Goal: Navigation & Orientation: Understand site structure

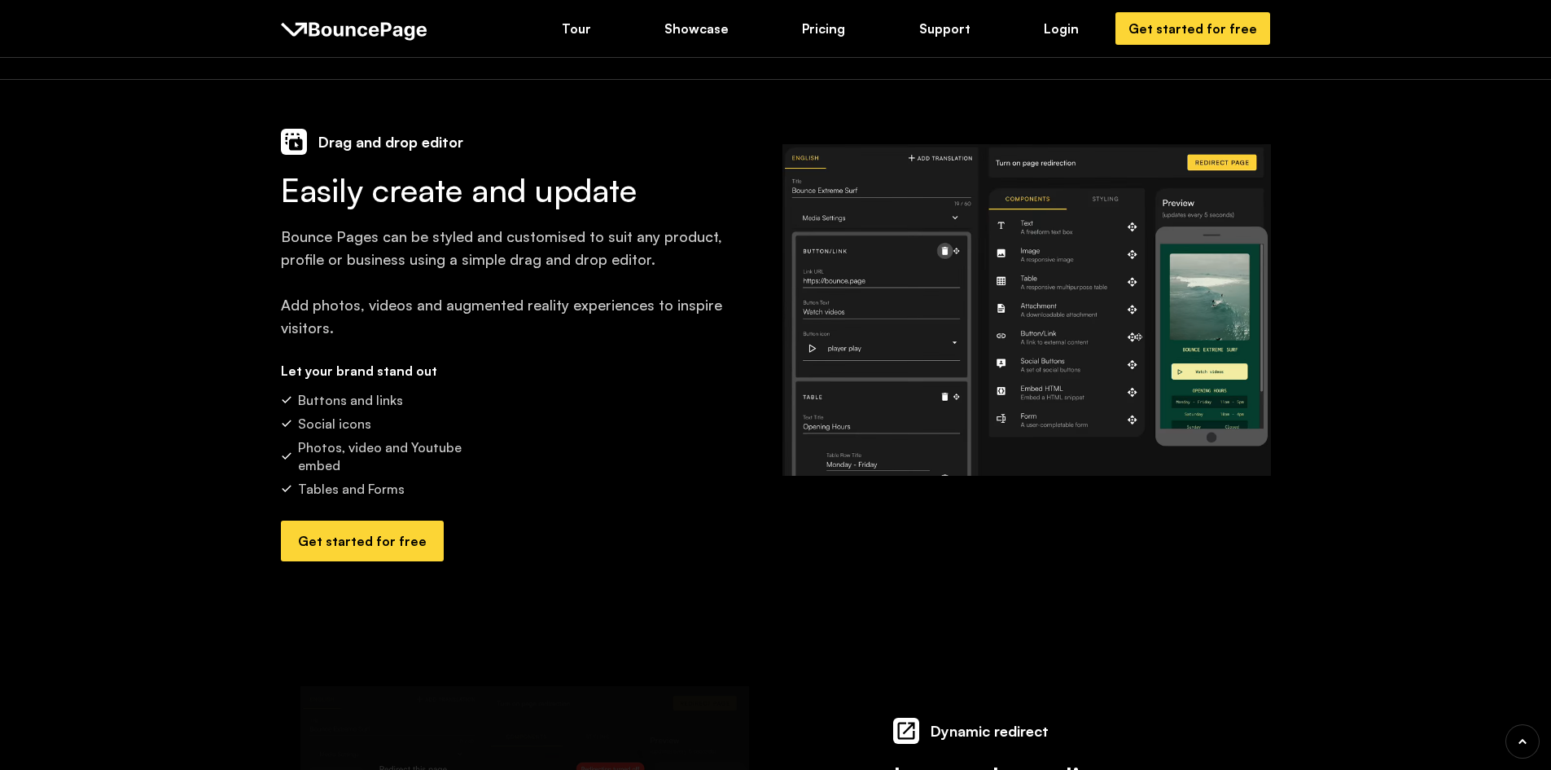
scroll to position [774, 0]
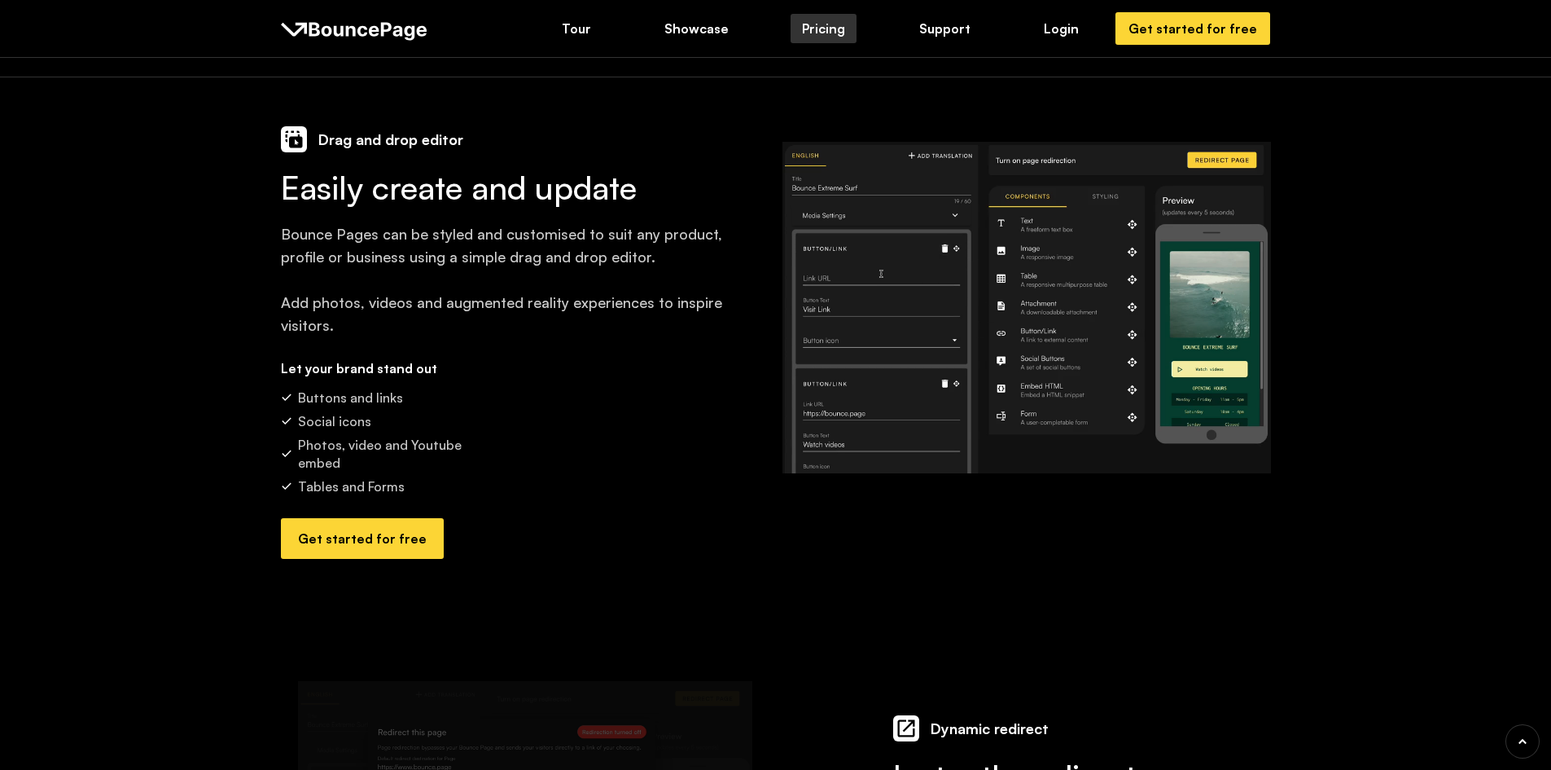
click at [837, 29] on div "Pricing" at bounding box center [823, 29] width 43 height 18
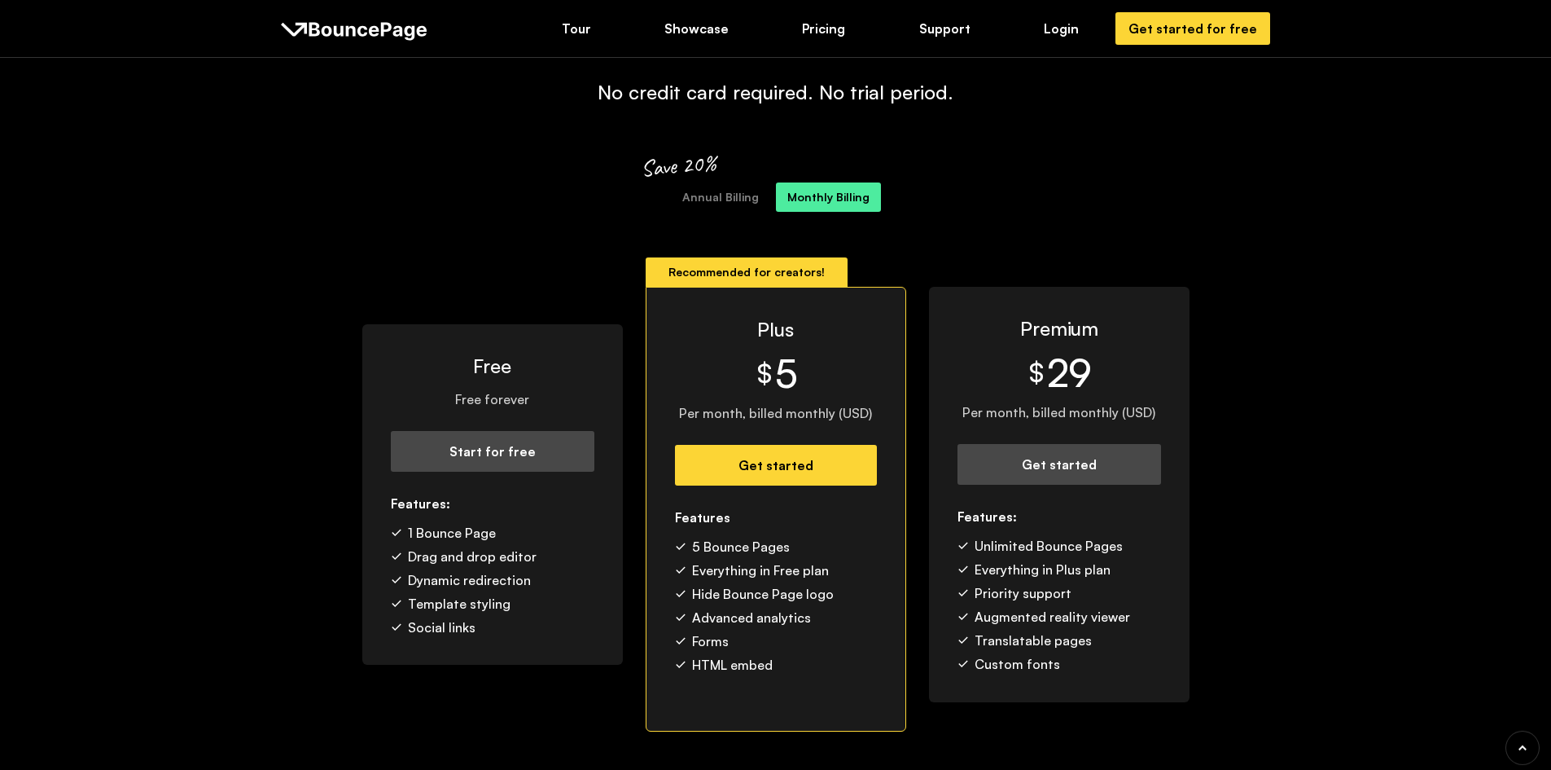
scroll to position [102, 0]
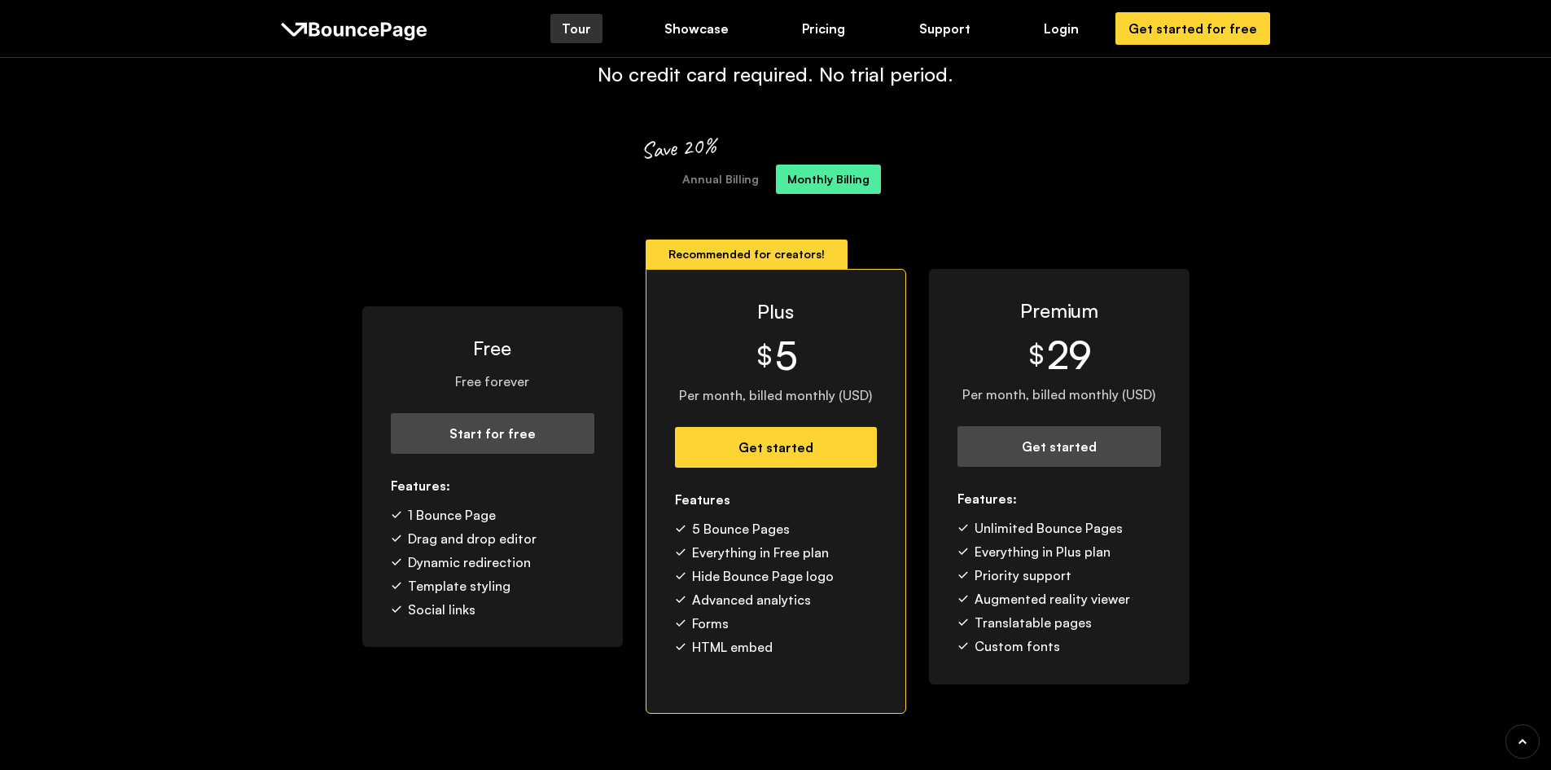
click at [578, 28] on div "Tour" at bounding box center [576, 29] width 29 height 18
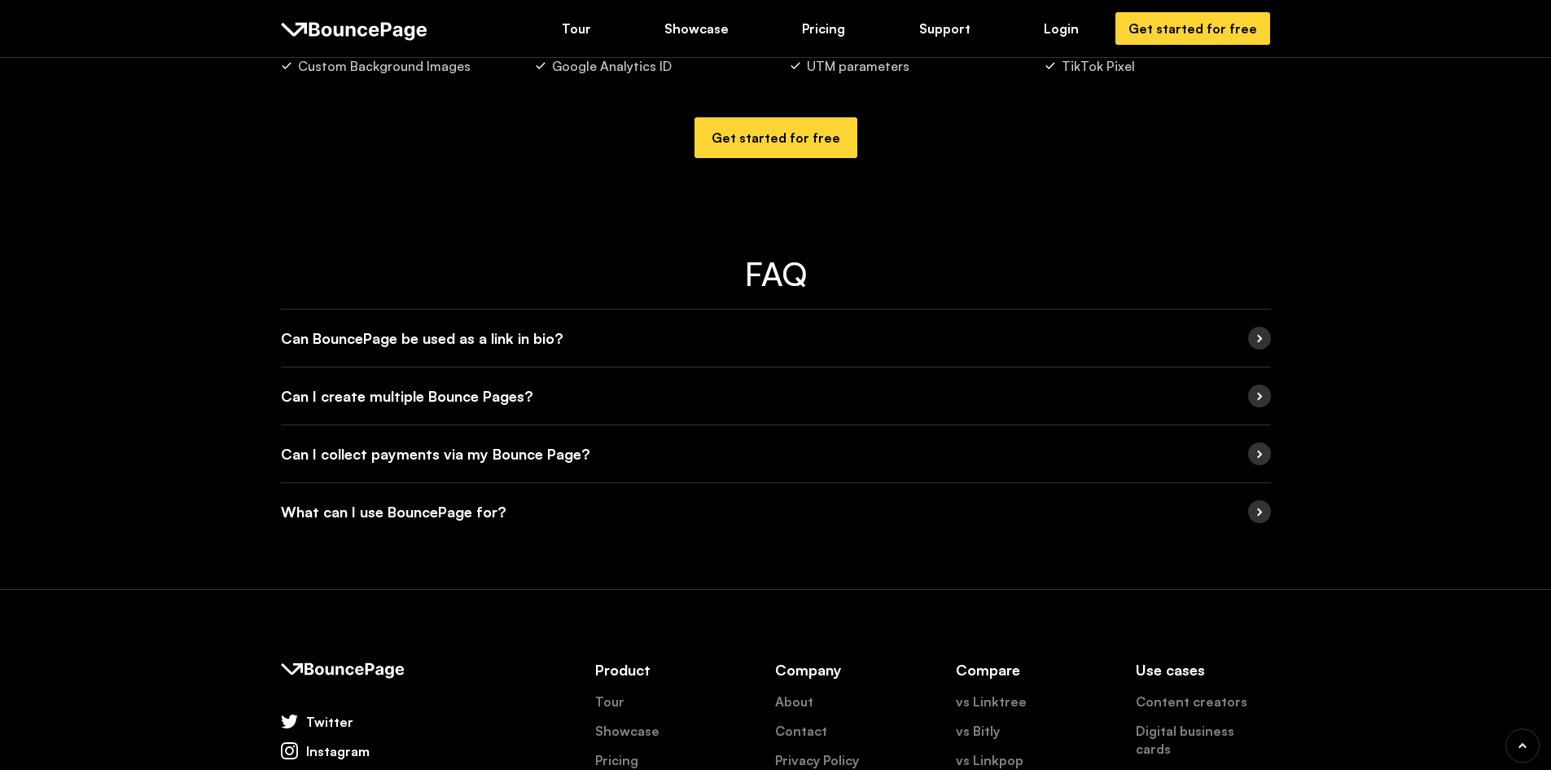
scroll to position [3034, 0]
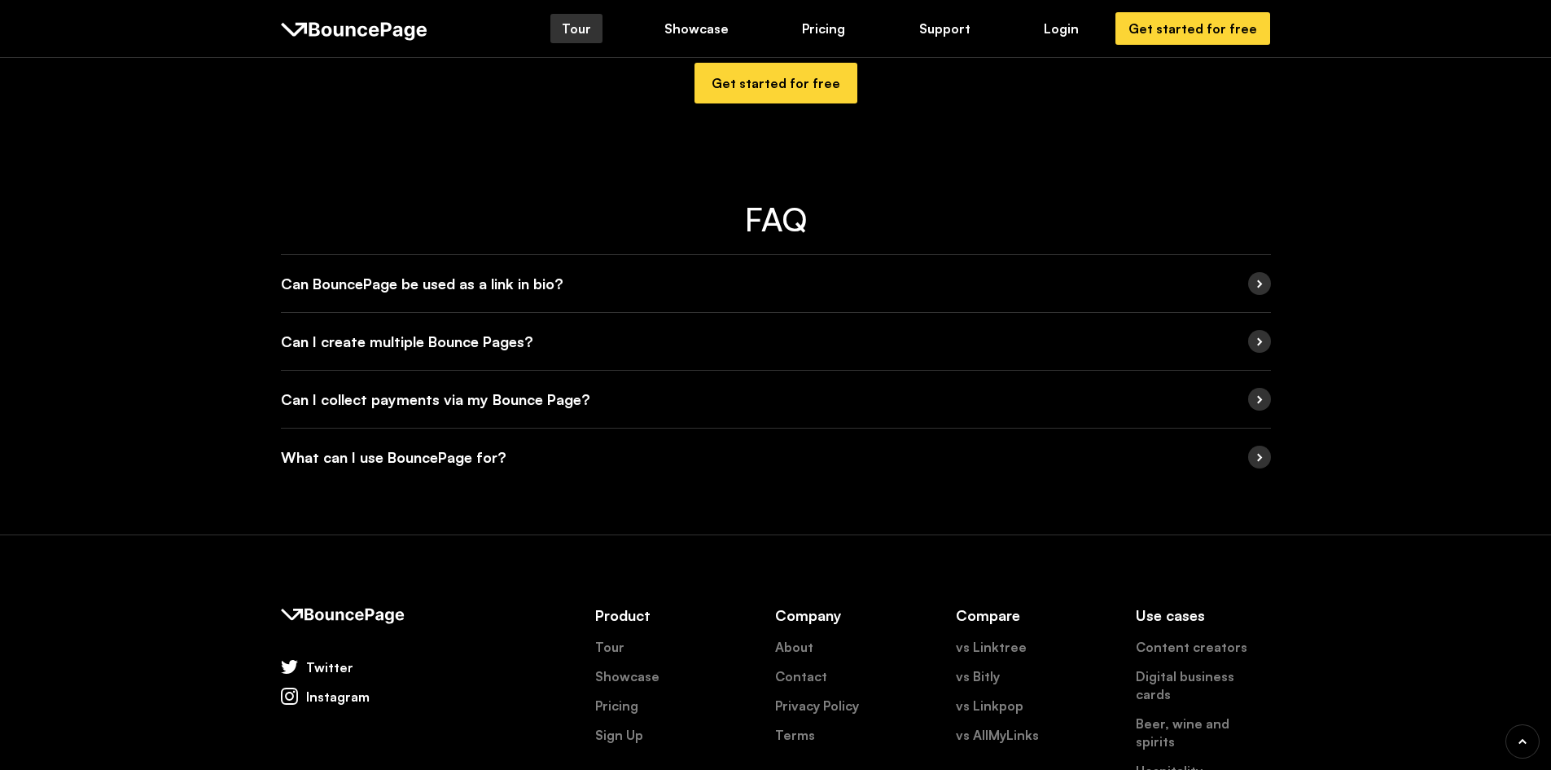
click at [566, 29] on div "Tour" at bounding box center [576, 29] width 29 height 18
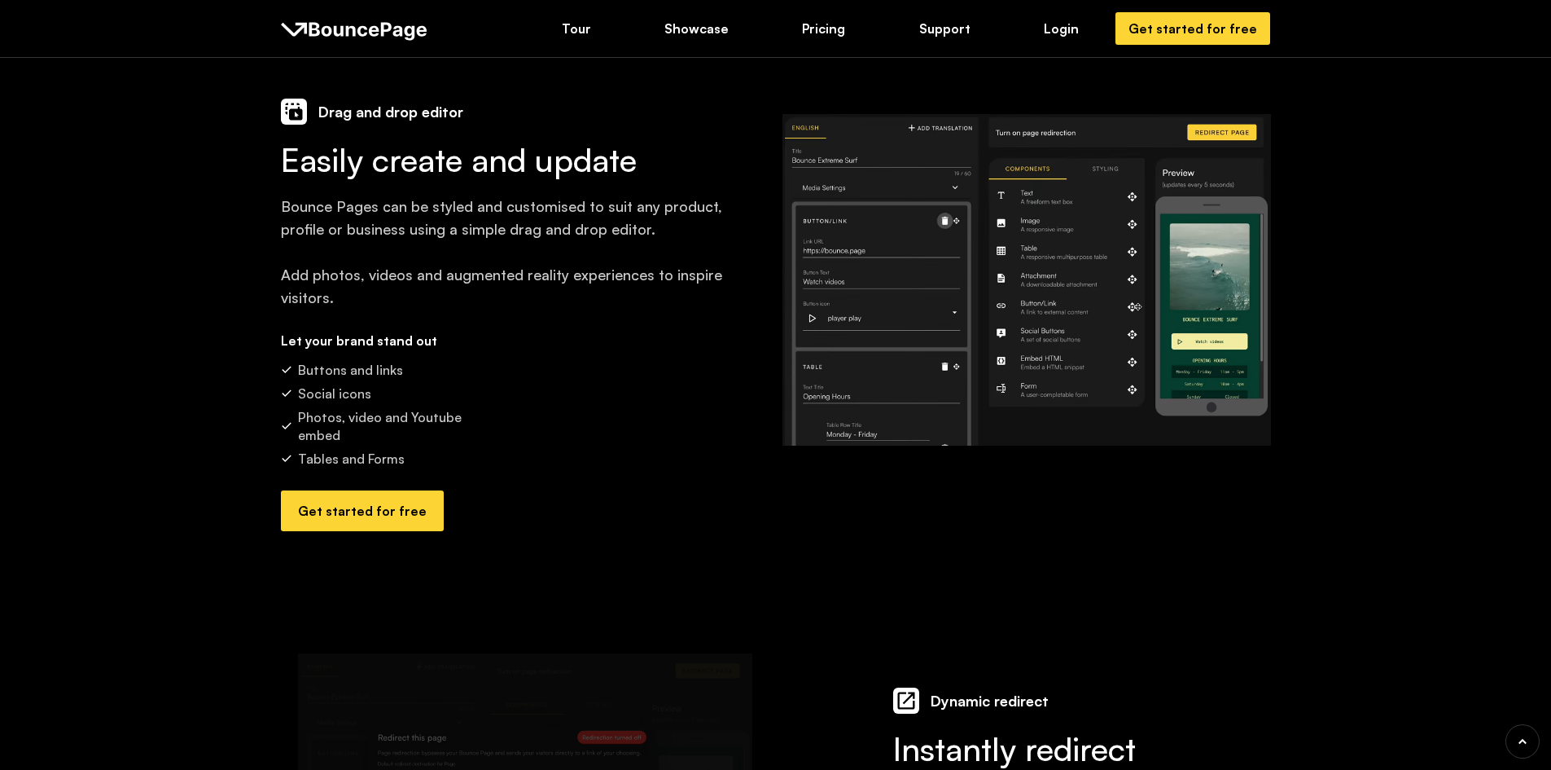
scroll to position [814, 0]
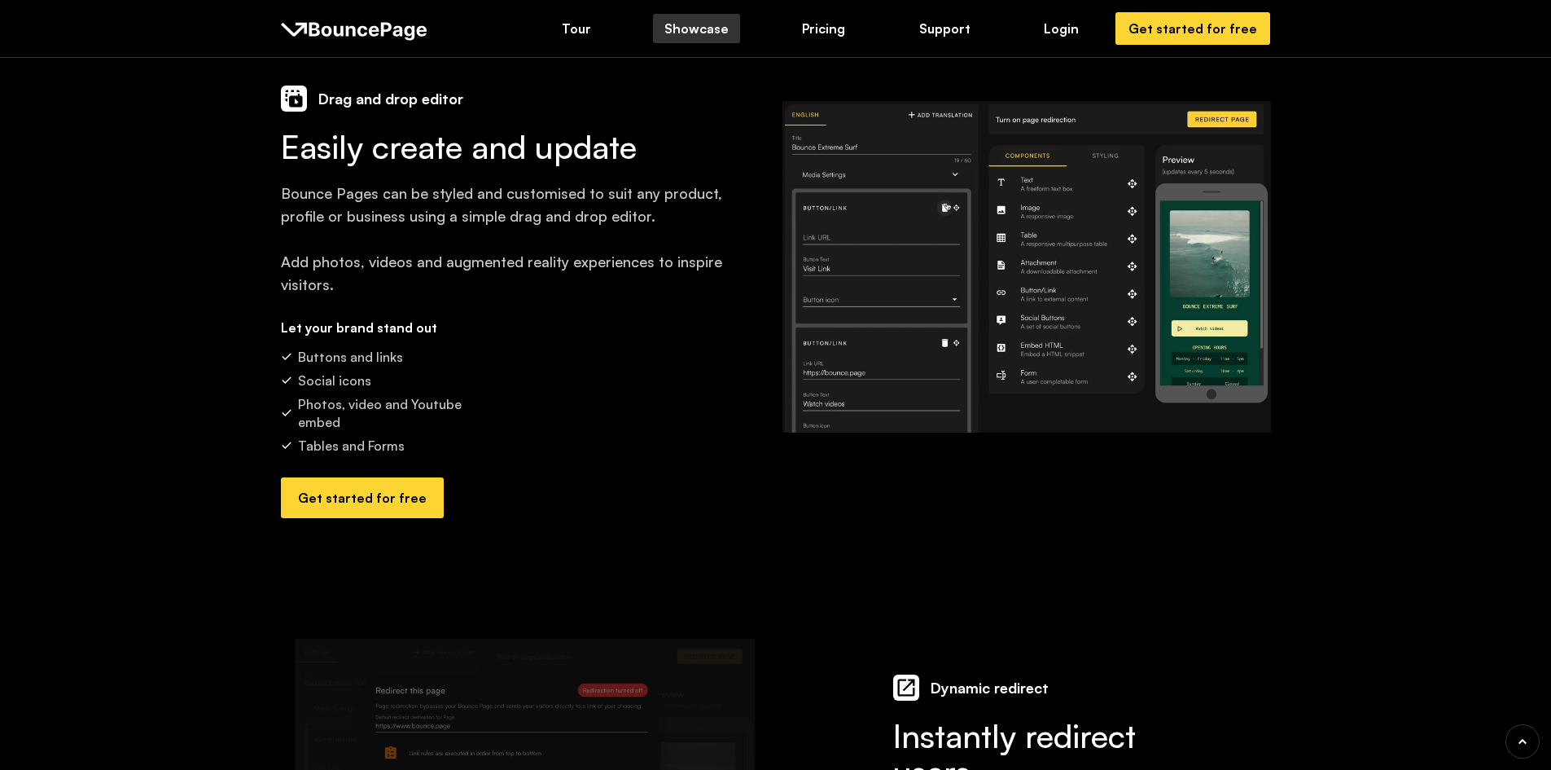
click at [700, 29] on div "Showcase" at bounding box center [697, 29] width 64 height 18
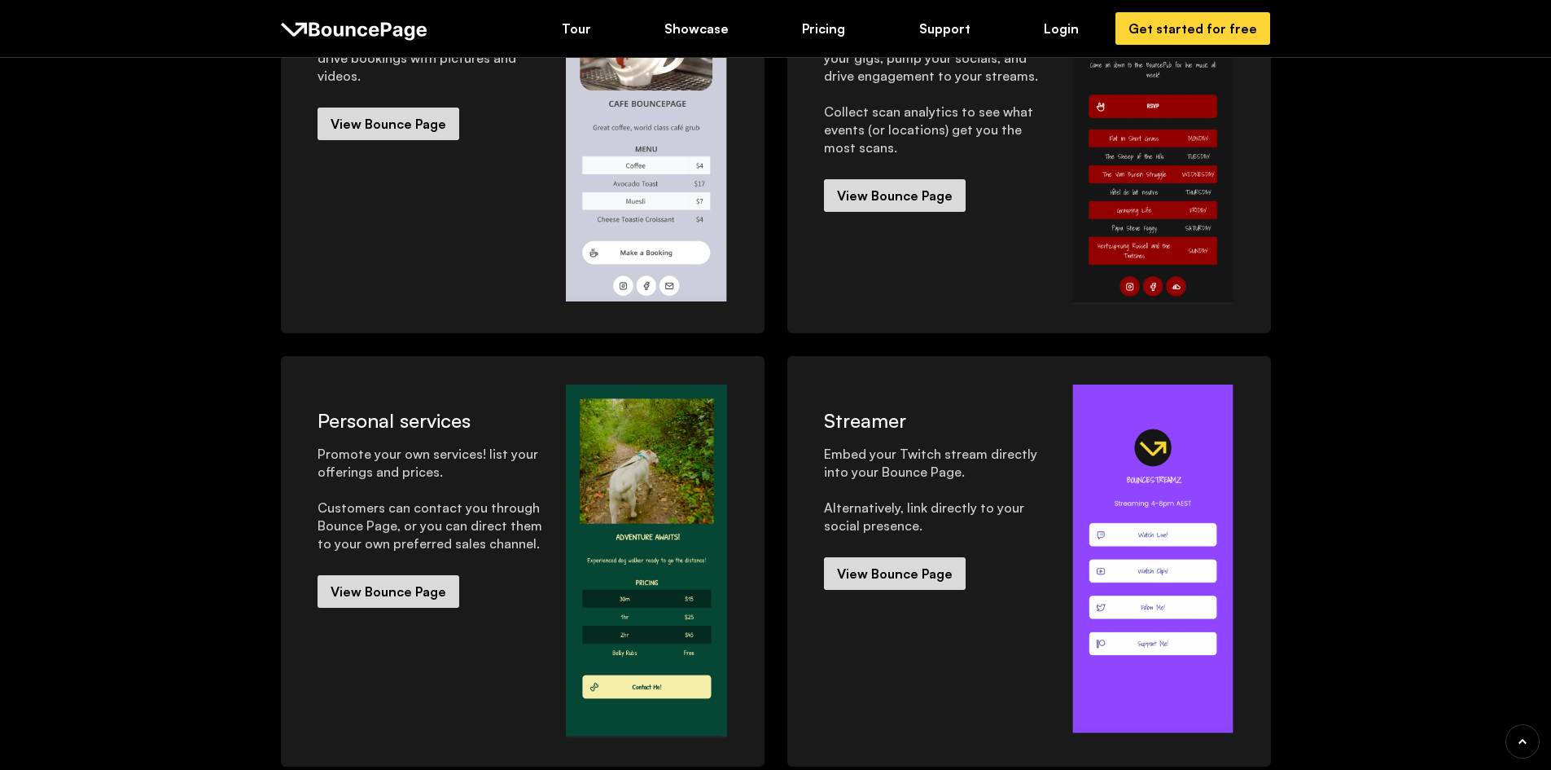
scroll to position [407, 0]
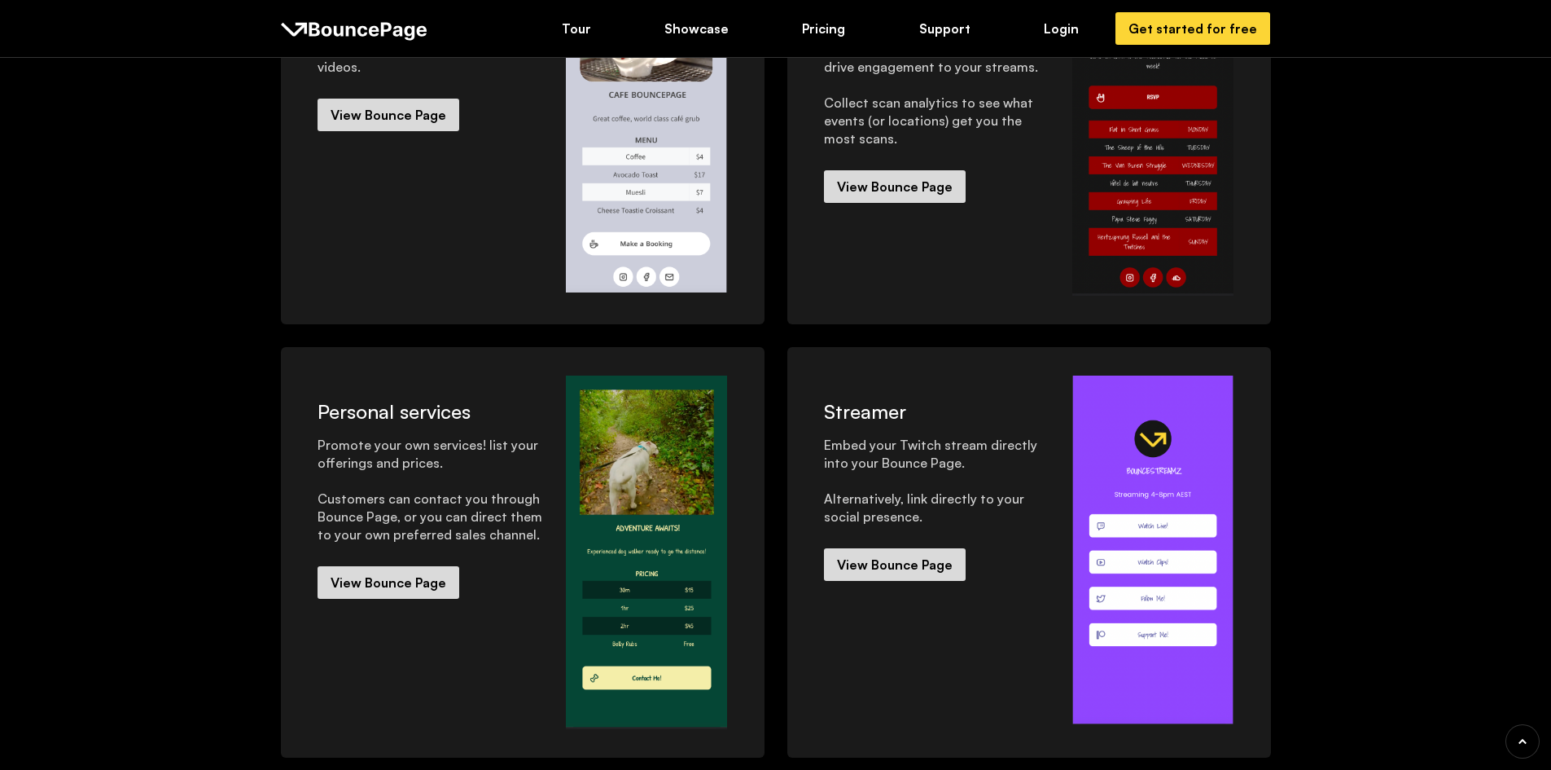
click at [689, 494] on img at bounding box center [646, 551] width 161 height 353
click at [429, 585] on div "View Bounce Page" at bounding box center [389, 582] width 116 height 18
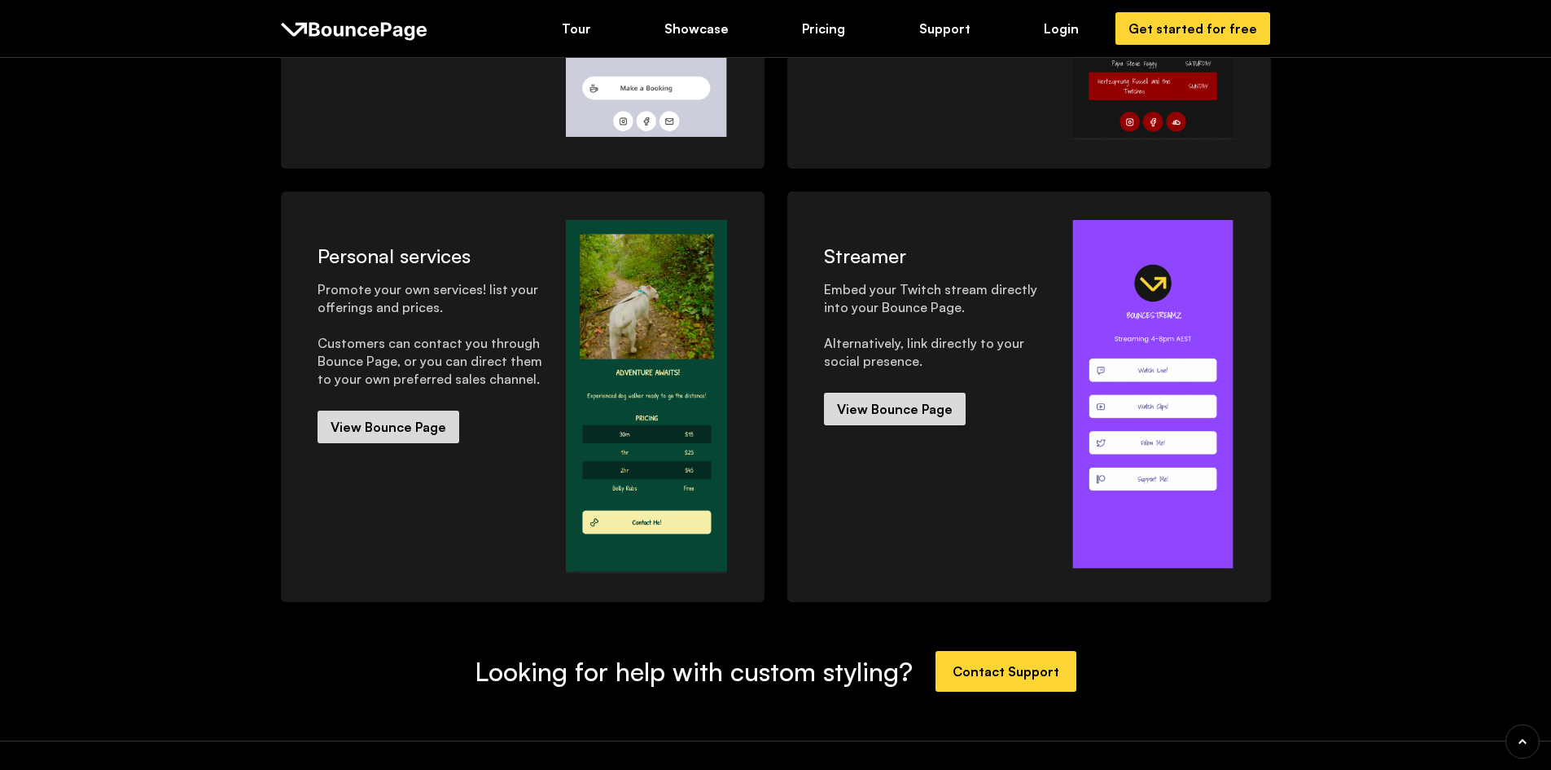
scroll to position [774, 0]
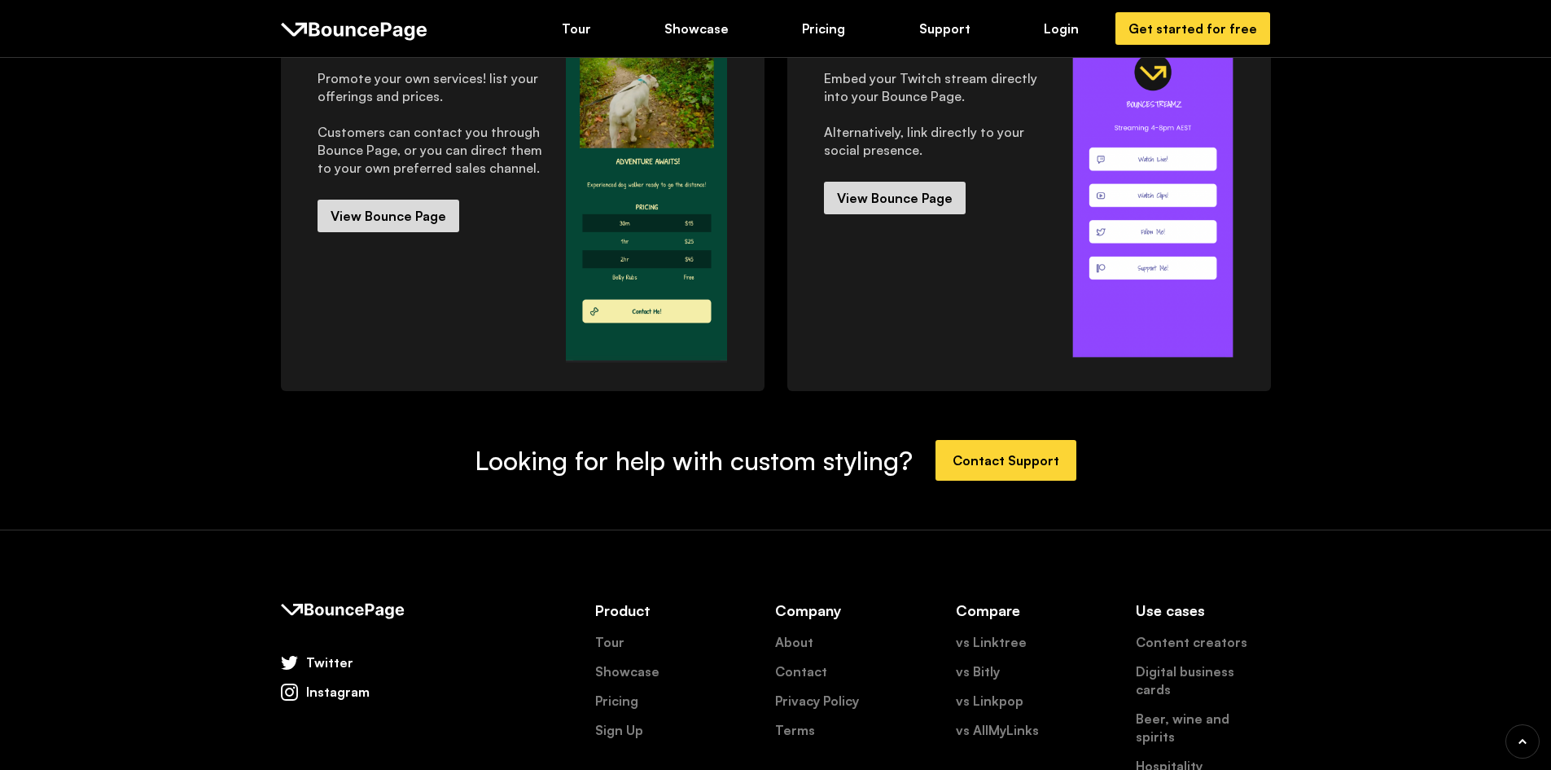
click at [932, 215] on div "Streamer Embed your Twitch stream directly into your Bounce Page. Alternatively…" at bounding box center [1029, 183] width 427 height 349
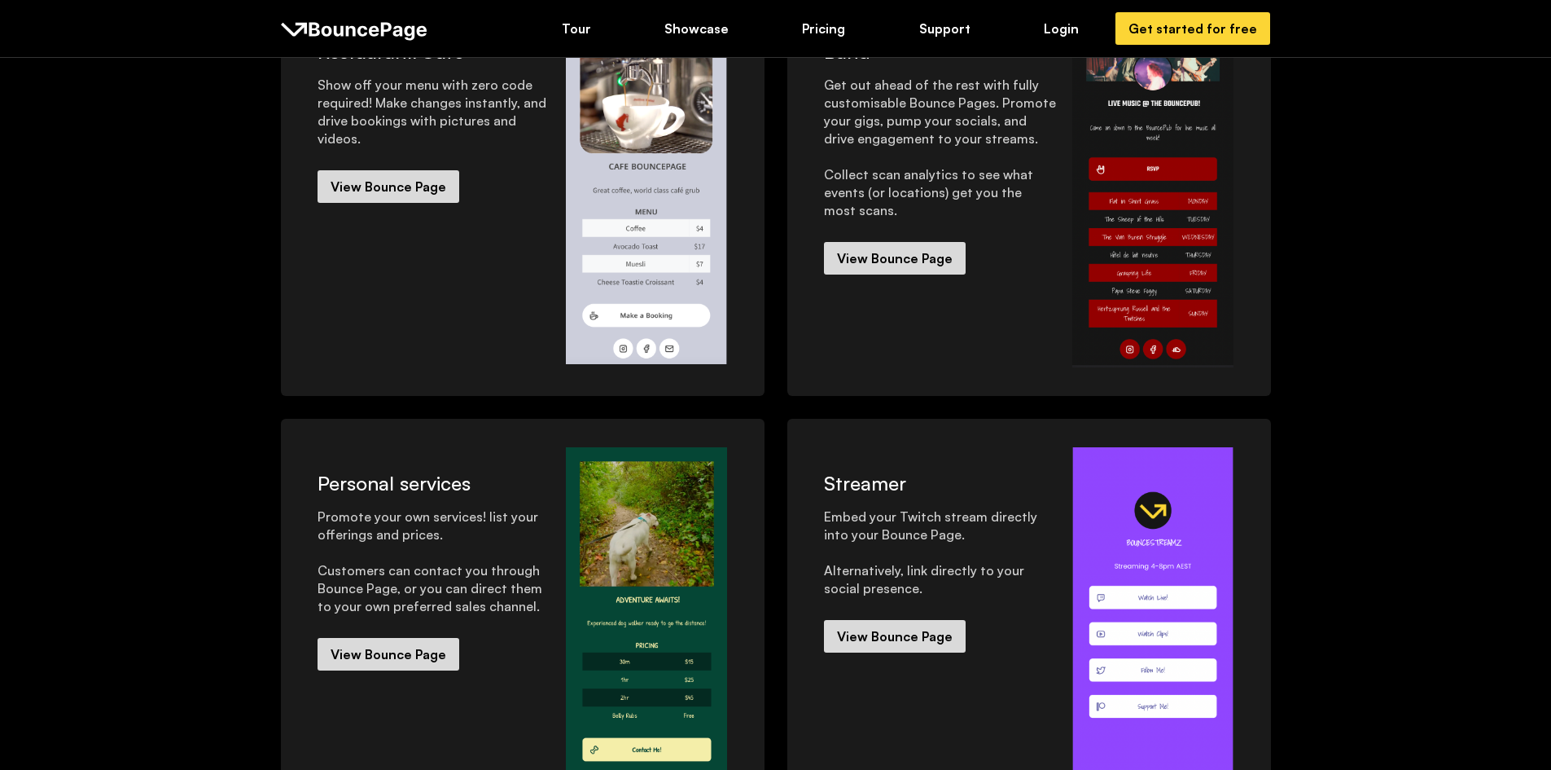
scroll to position [305, 0]
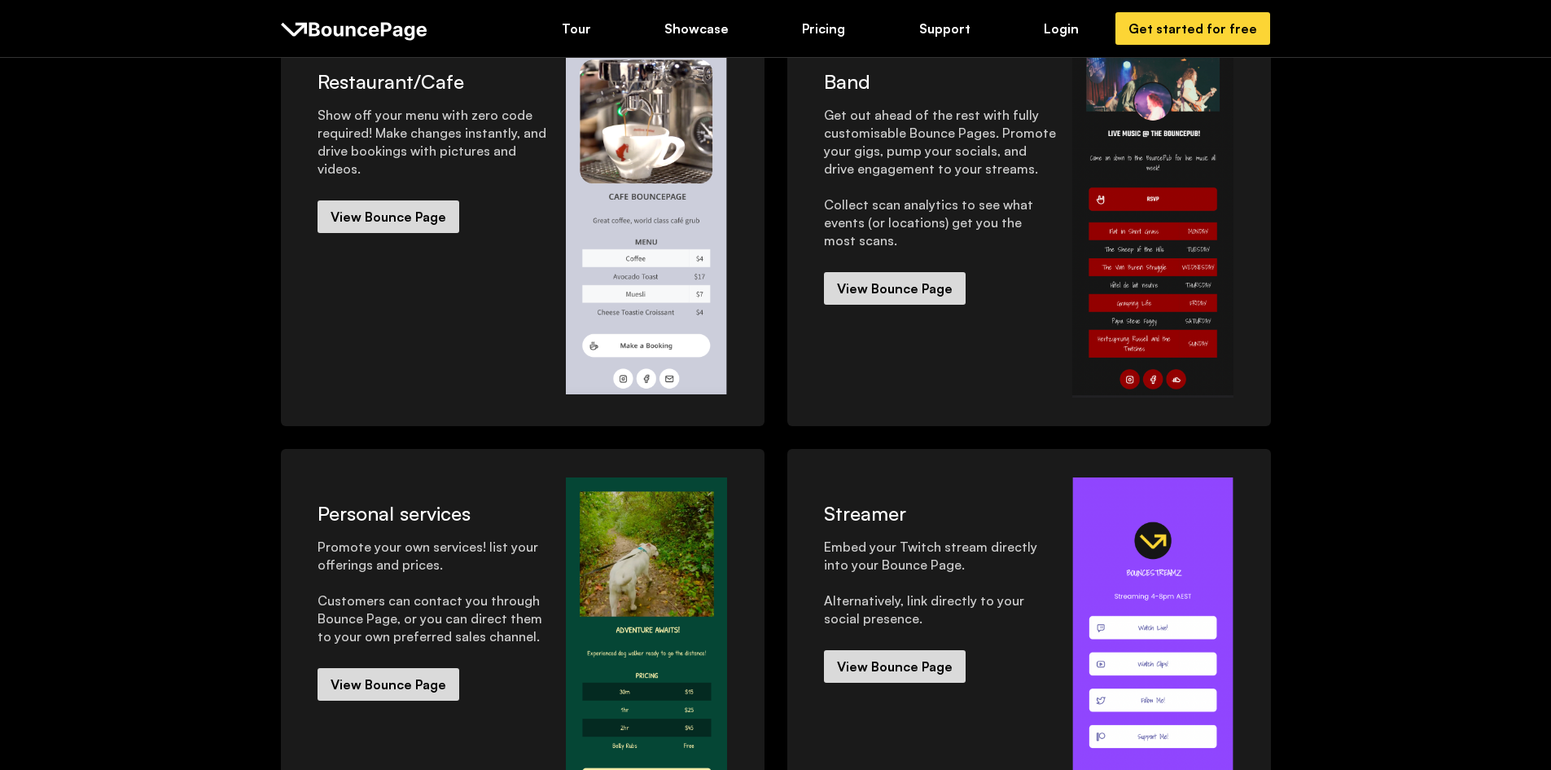
click at [948, 647] on div "Streamer Embed your Twitch stream directly into your Bounce Page. Alternatively…" at bounding box center [940, 579] width 249 height 205
